Goal: Information Seeking & Learning: Learn about a topic

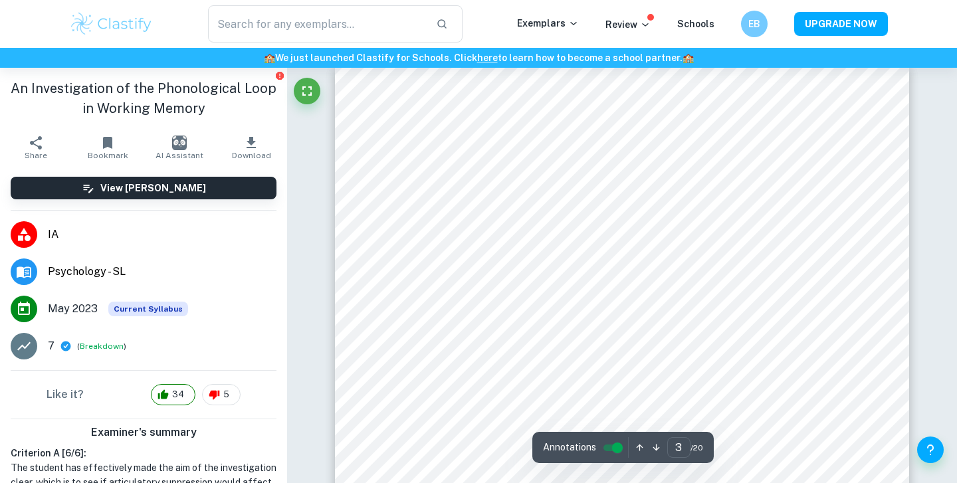
scroll to position [1705, 0]
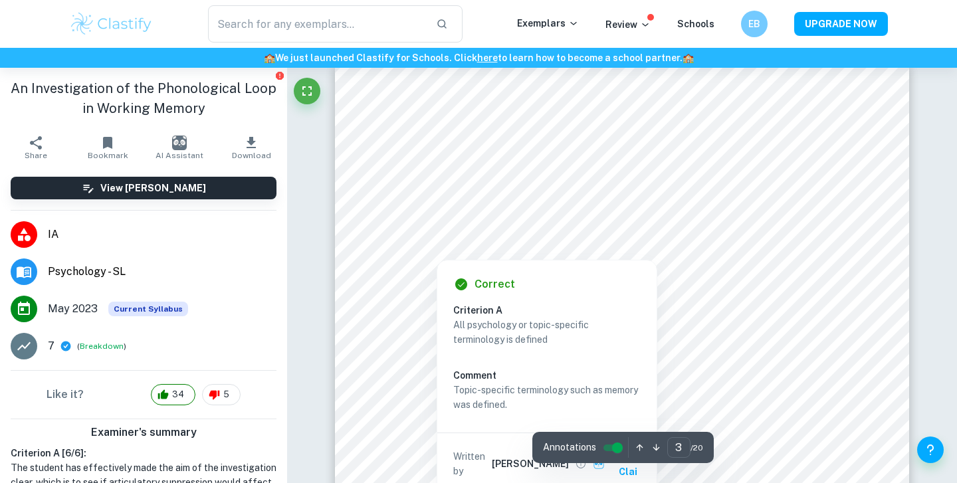
click at [439, 167] on div at bounding box center [636, 179] width 398 height 27
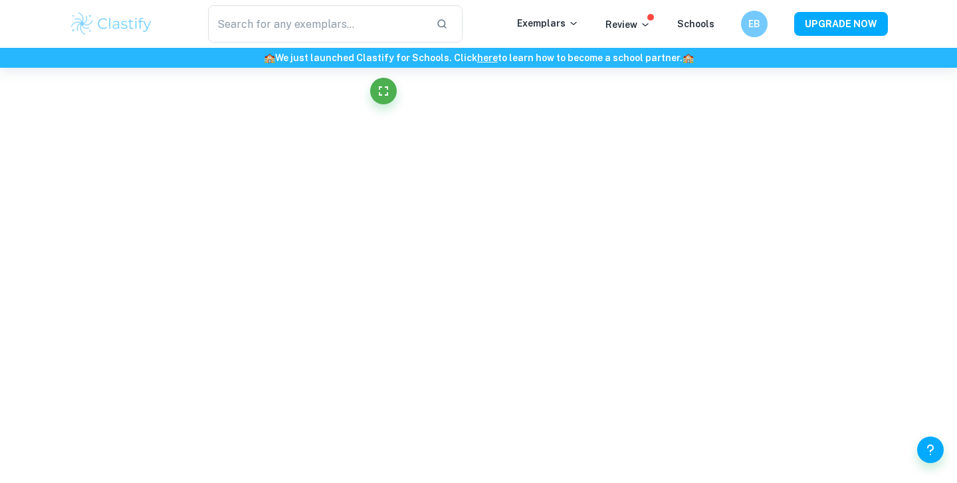
scroll to position [710, 0]
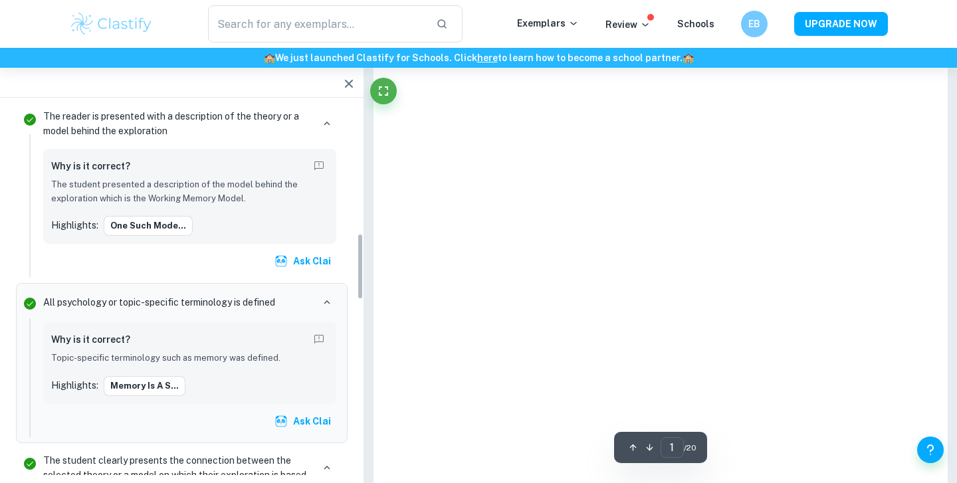
type input "3"
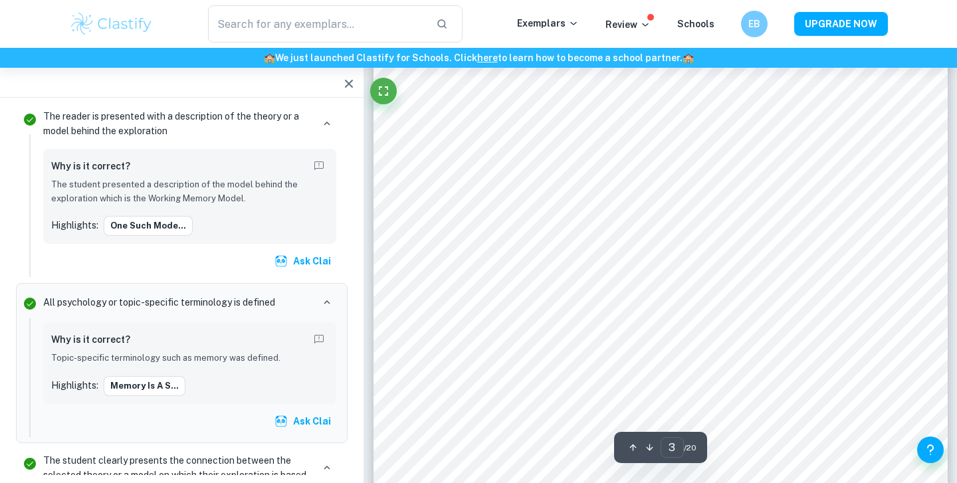
scroll to position [1590, 0]
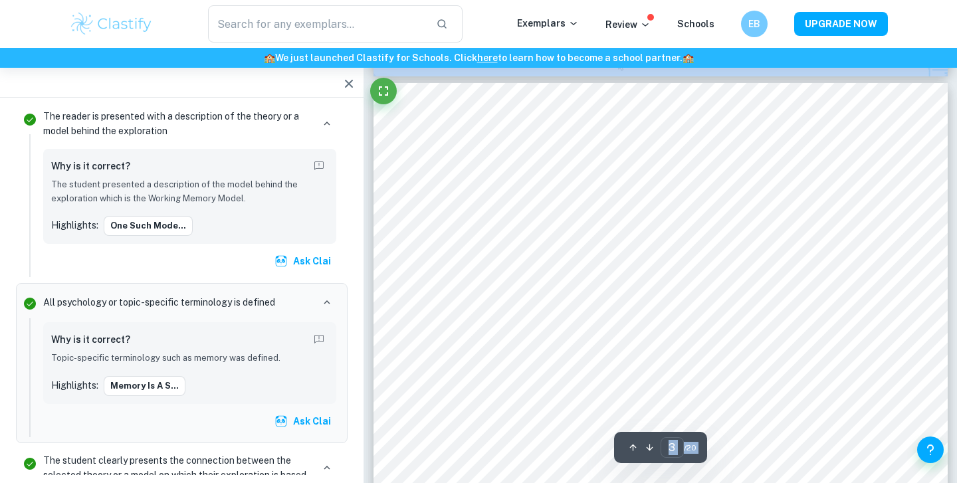
click at [538, 215] on div at bounding box center [673, 201] width 398 height 27
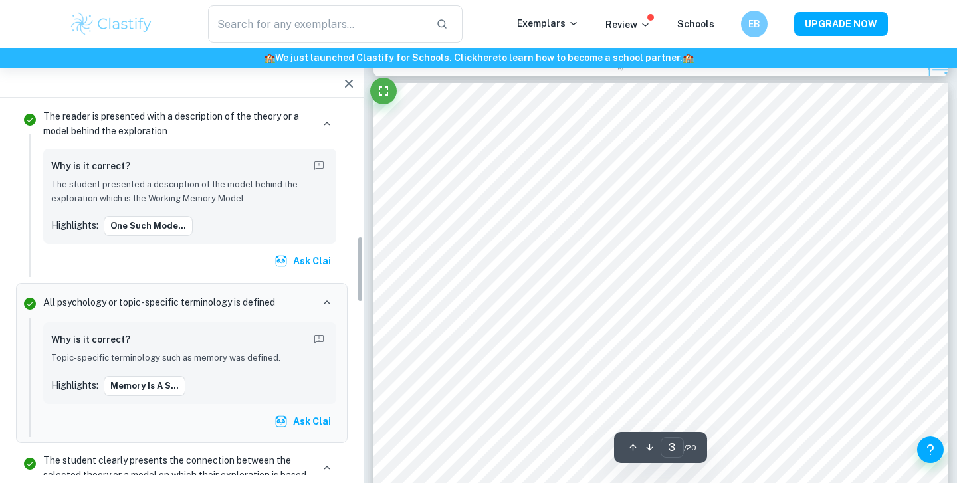
scroll to position [722, 0]
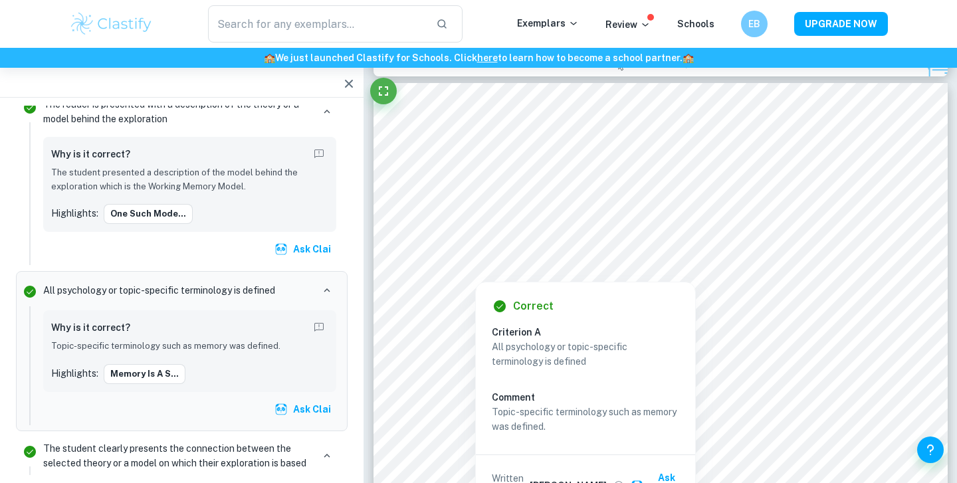
click at [484, 202] on div at bounding box center [673, 201] width 398 height 27
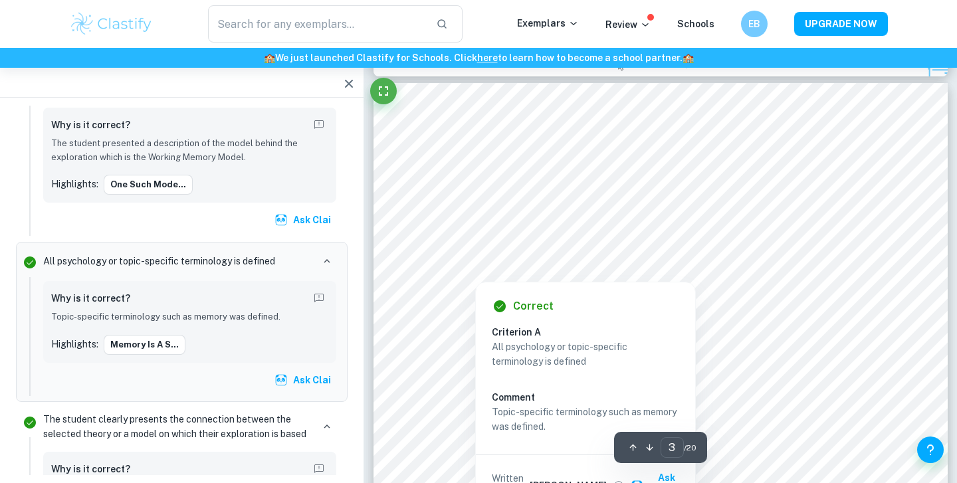
scroll to position [1662, 0]
